Goal: Task Accomplishment & Management: Manage account settings

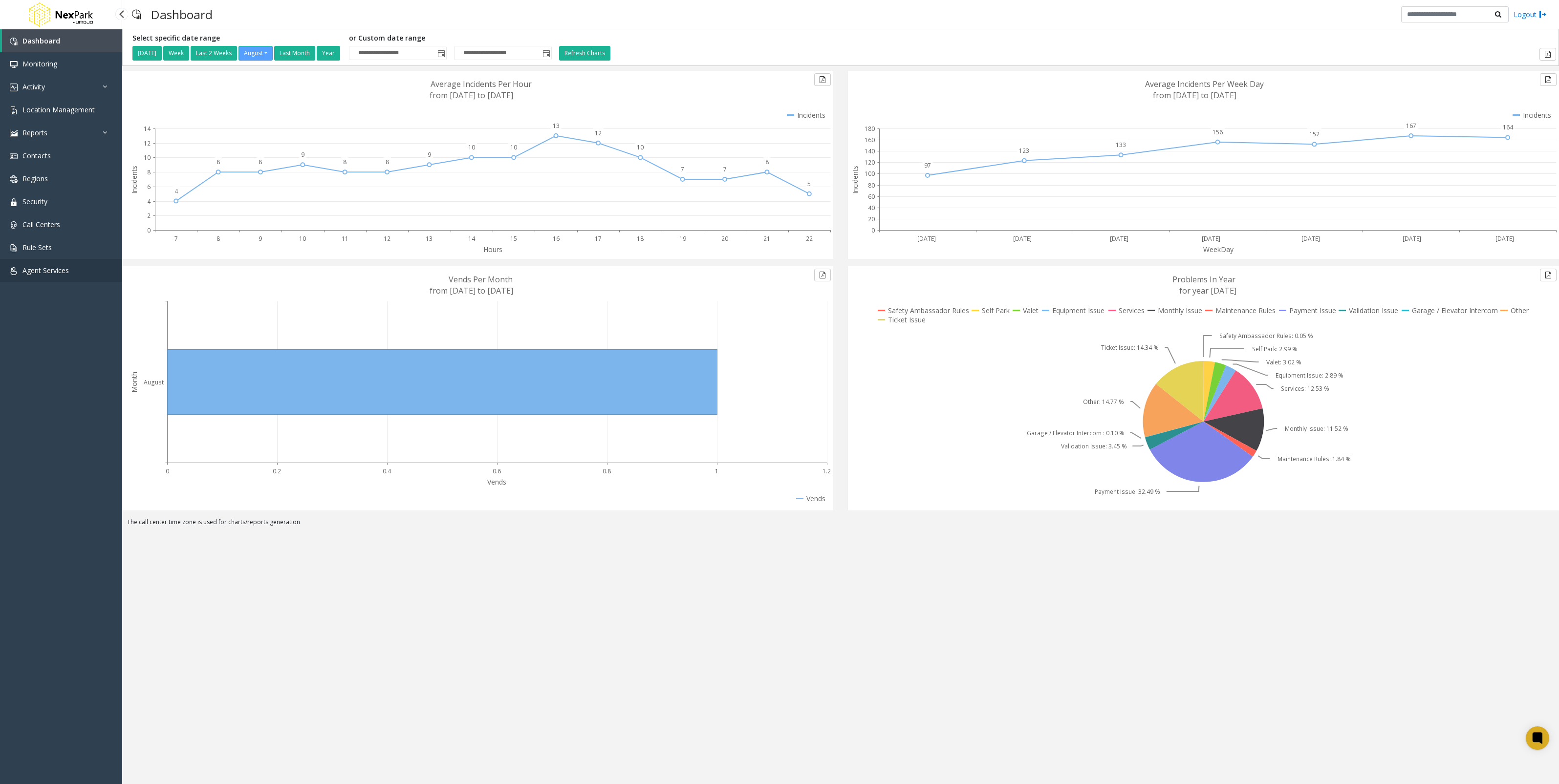
click at [65, 279] on link "Agent Services" at bounding box center [61, 270] width 122 height 23
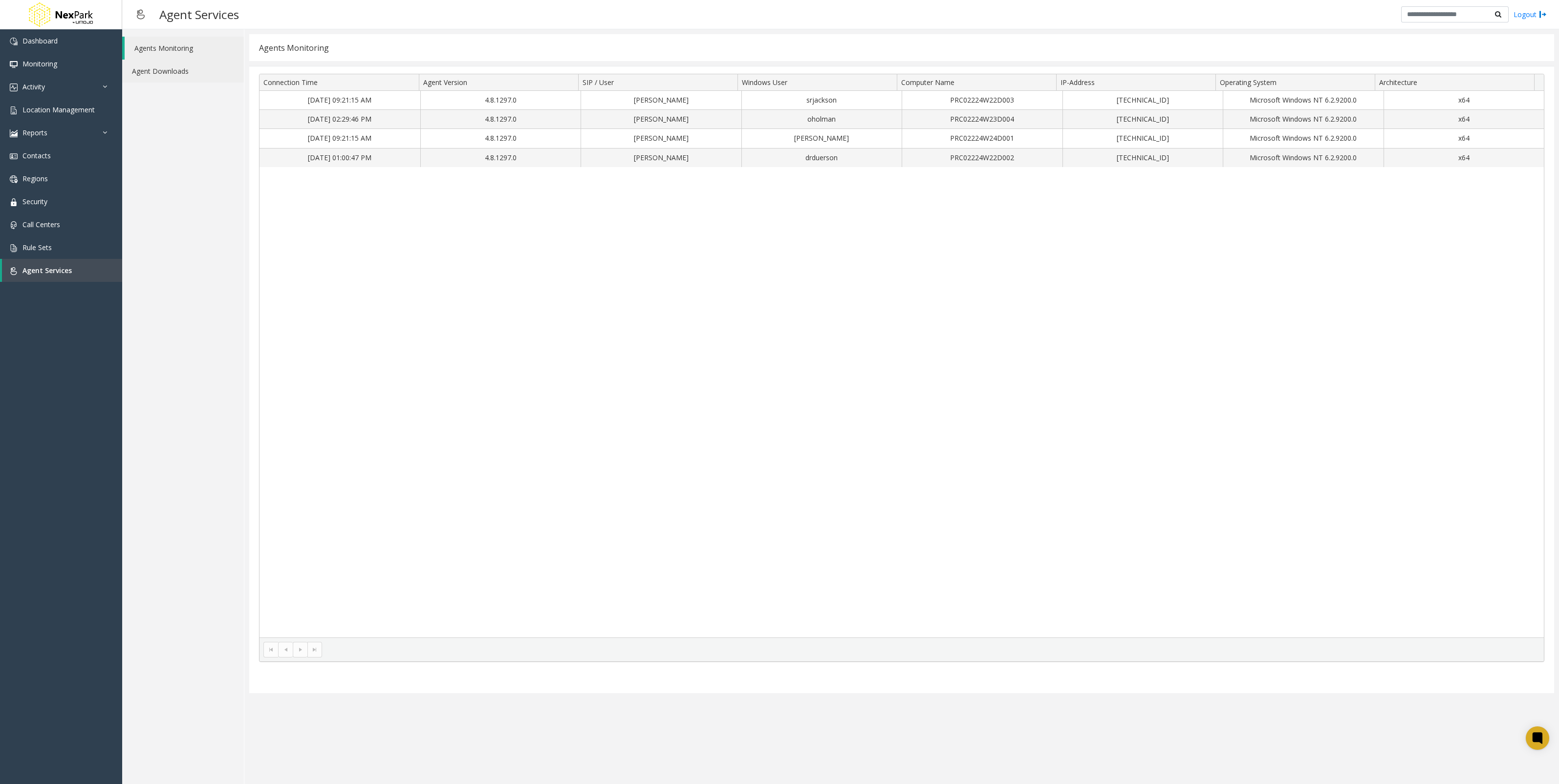
click at [186, 76] on link "Agent Downloads" at bounding box center [183, 71] width 122 height 23
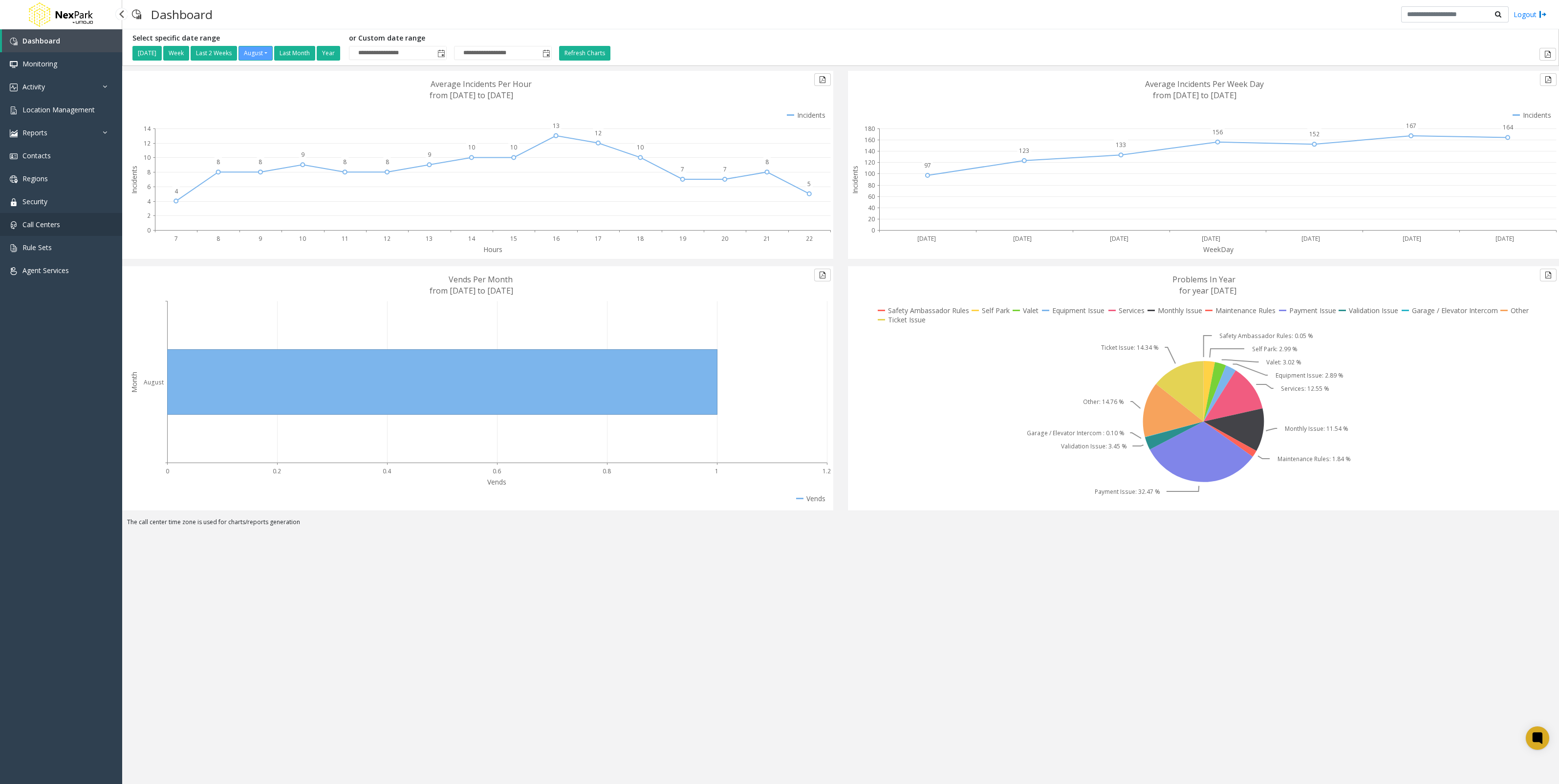
click at [33, 222] on span "Call Centers" at bounding box center [41, 224] width 38 height 9
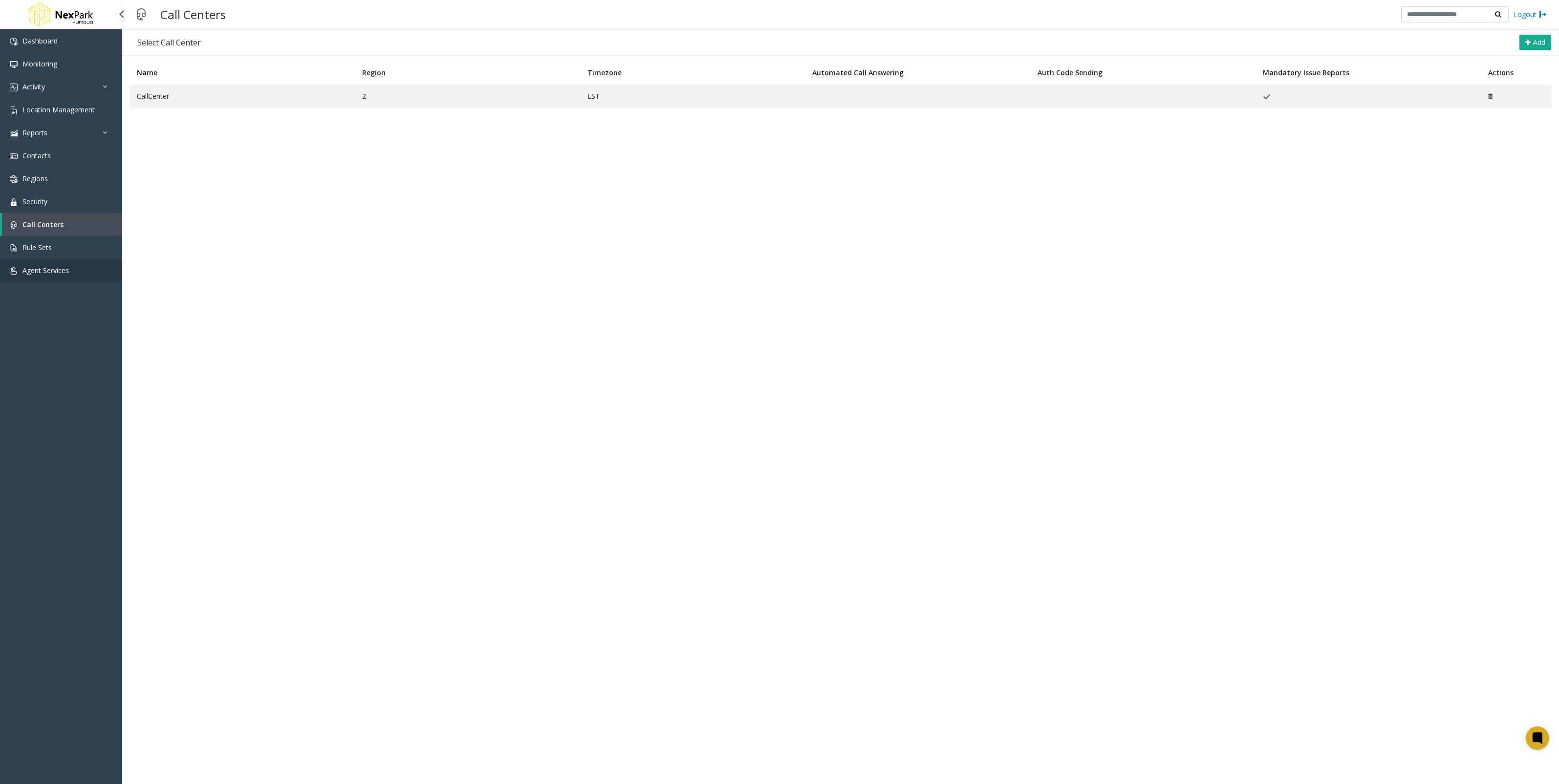
click at [39, 259] on link "Agent Services" at bounding box center [61, 270] width 122 height 23
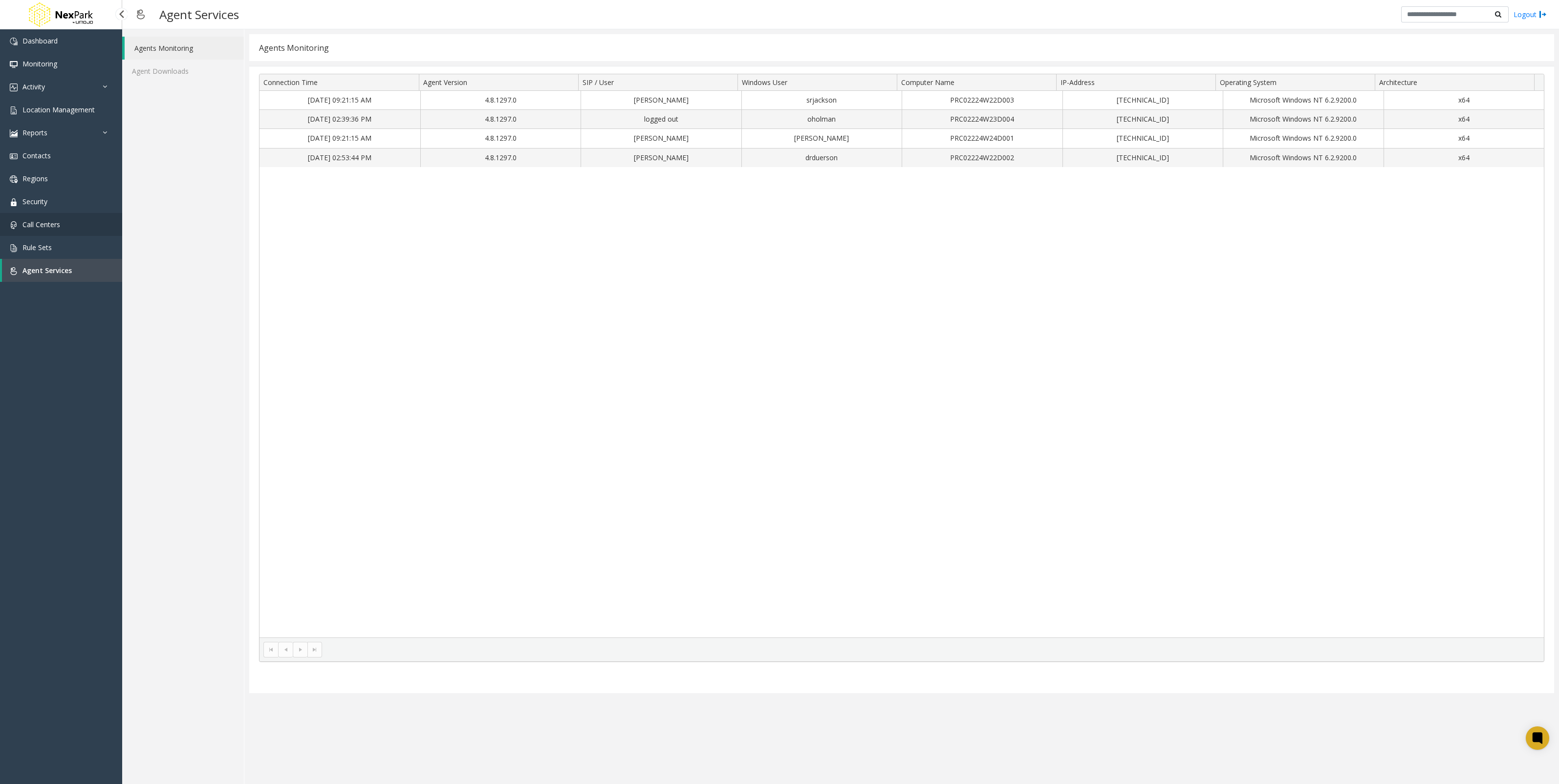
click at [47, 234] on link "Call Centers" at bounding box center [61, 224] width 122 height 23
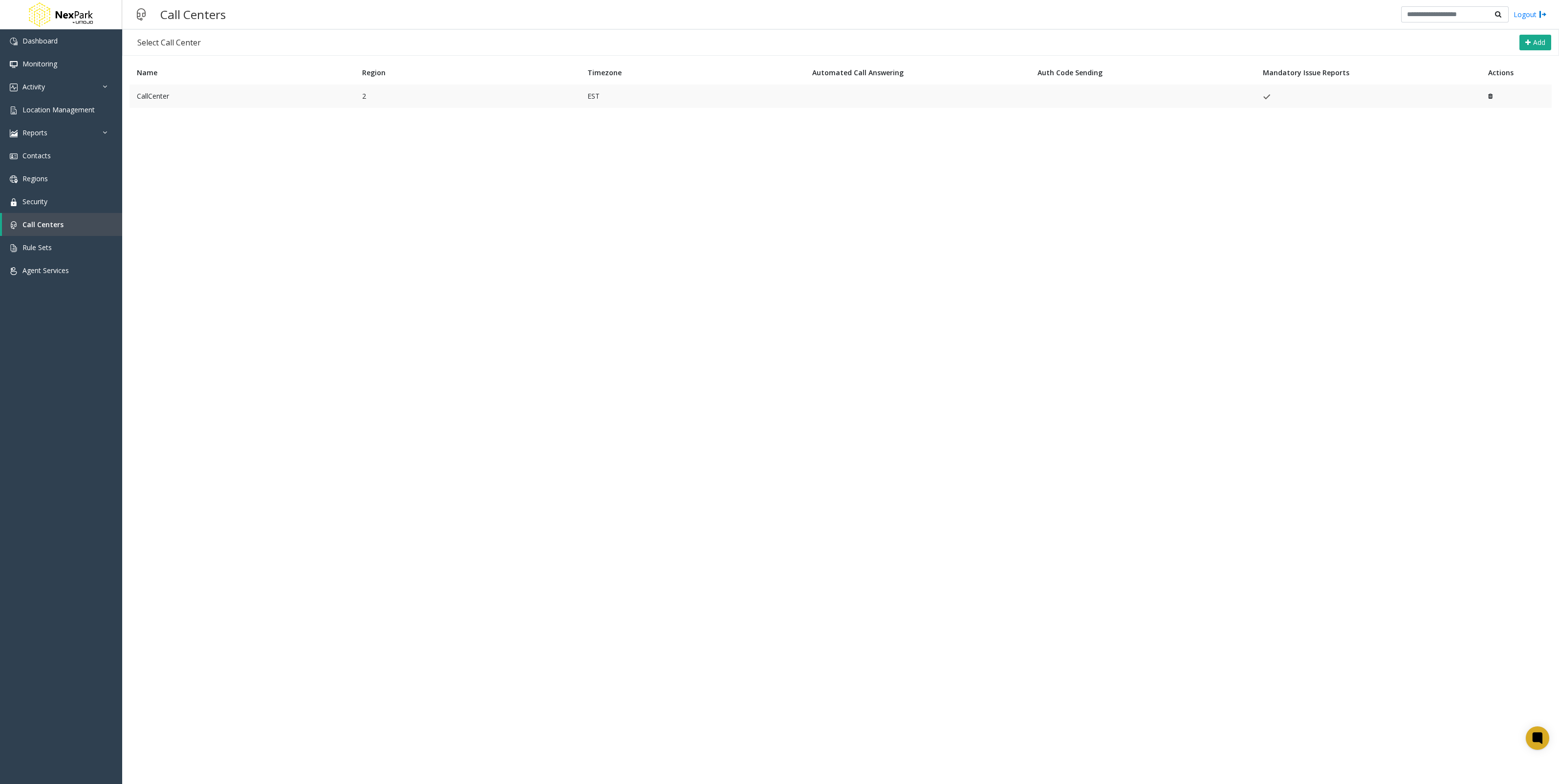
click at [303, 106] on td "CallCenter" at bounding box center [242, 96] width 225 height 24
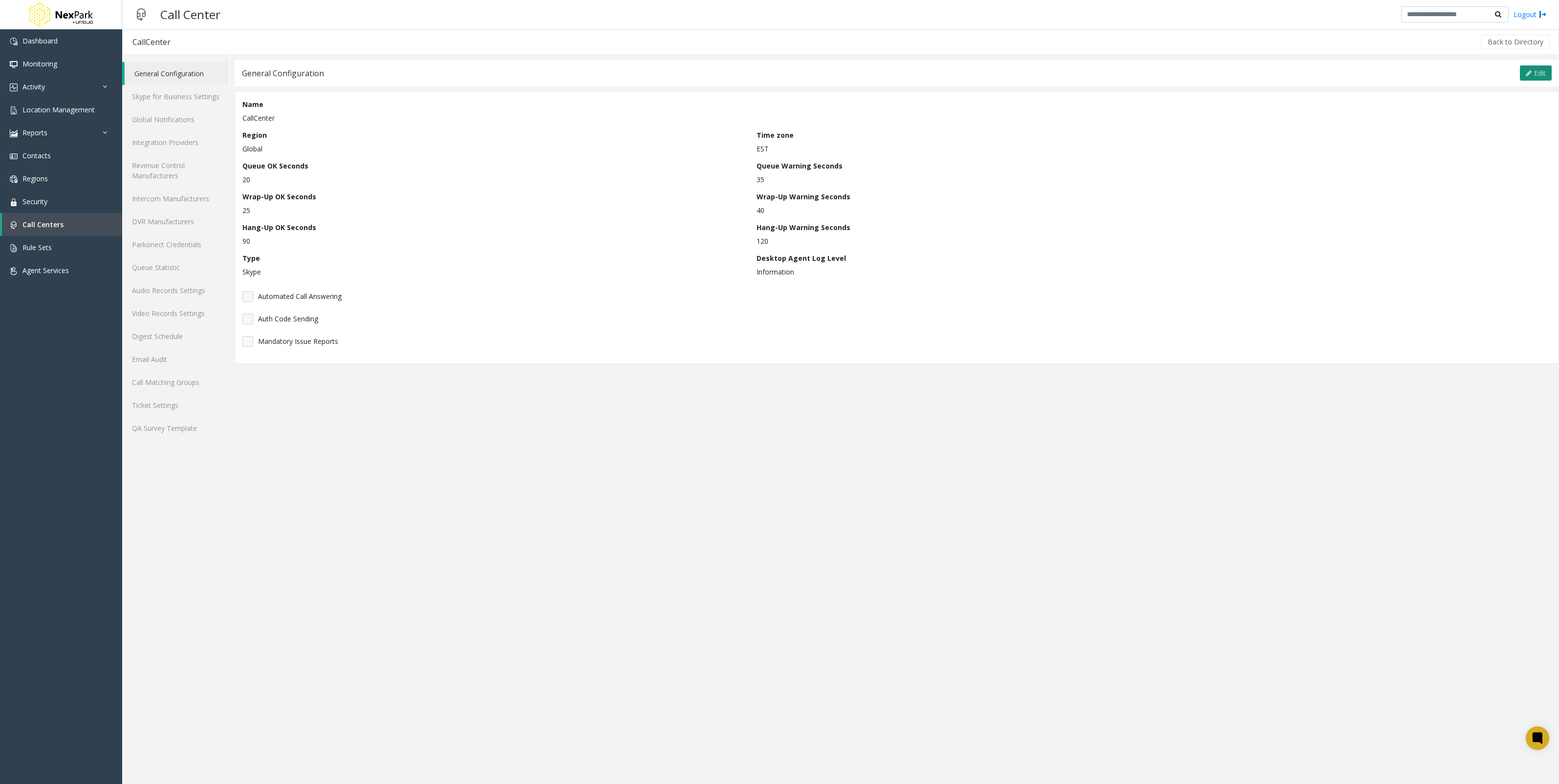
click at [1537, 73] on span "Edit" at bounding box center [1540, 73] width 11 height 9
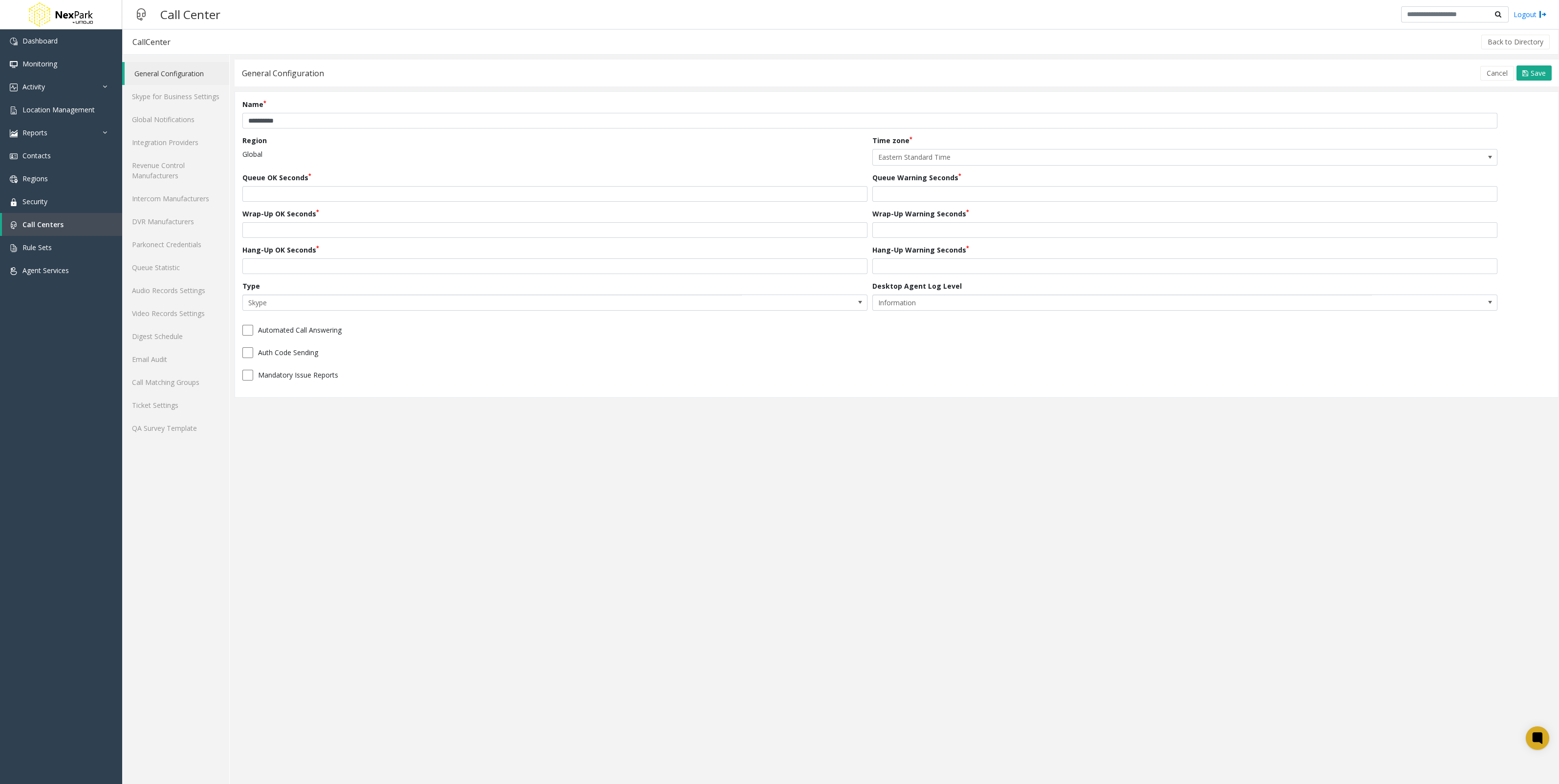
click at [599, 289] on div "Type Skype" at bounding box center [557, 296] width 630 height 30
click at [579, 300] on span "Skype" at bounding box center [492, 303] width 499 height 16
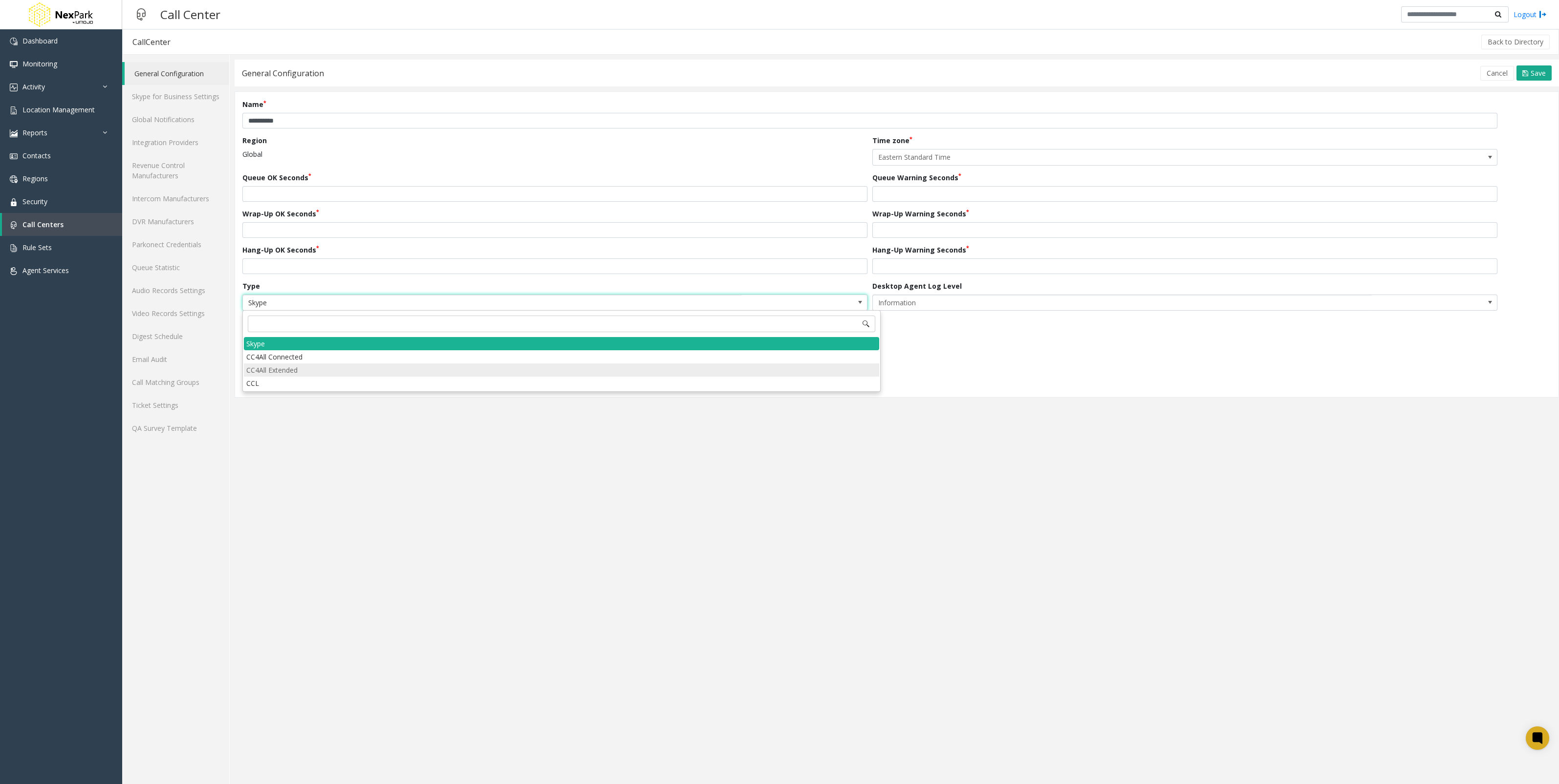
click at [330, 368] on Extended "CC4All Extended" at bounding box center [562, 370] width 635 height 13
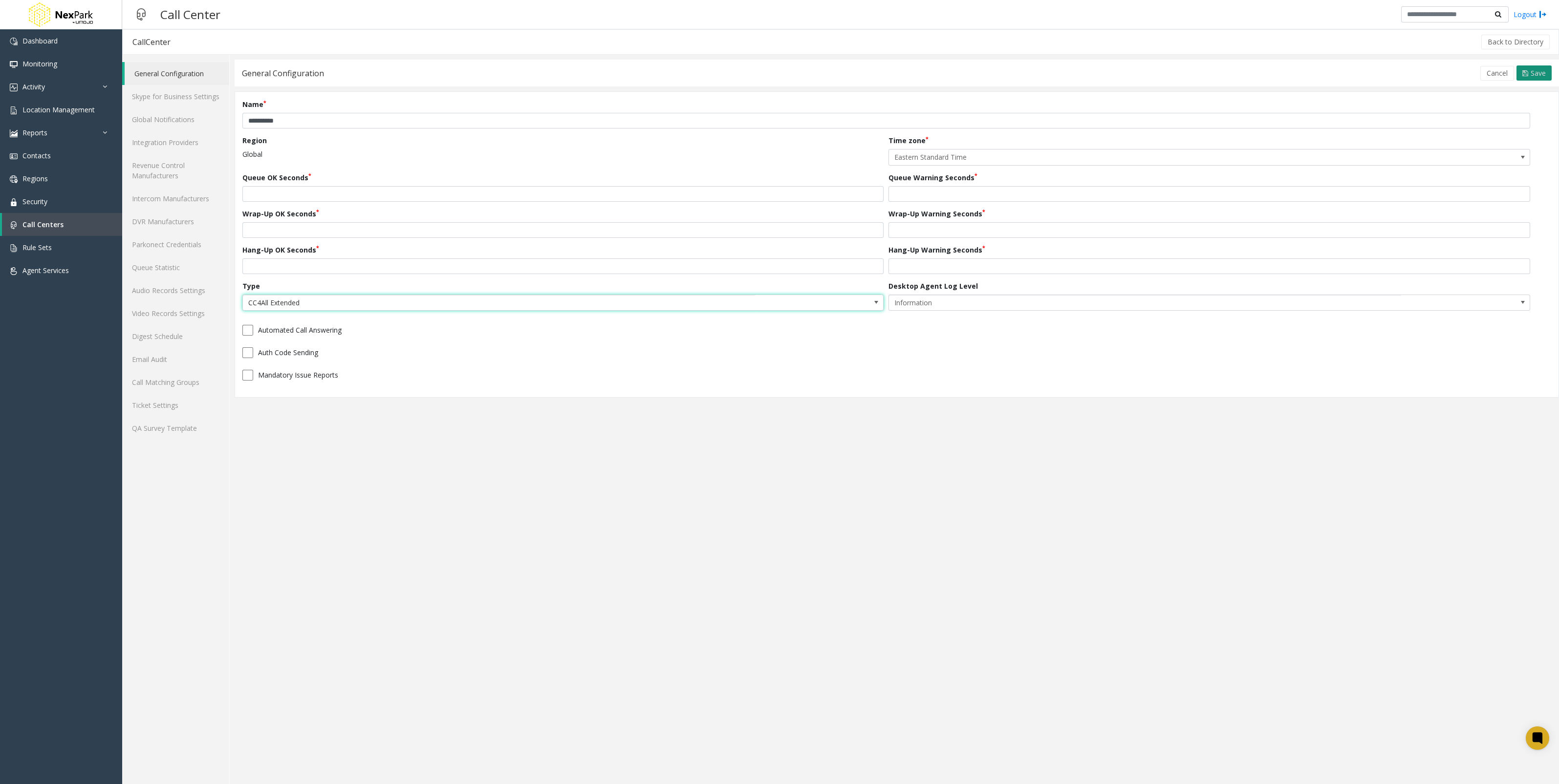
click at [1536, 73] on span "Save" at bounding box center [1538, 73] width 15 height 9
